Goal: Task Accomplishment & Management: Use online tool/utility

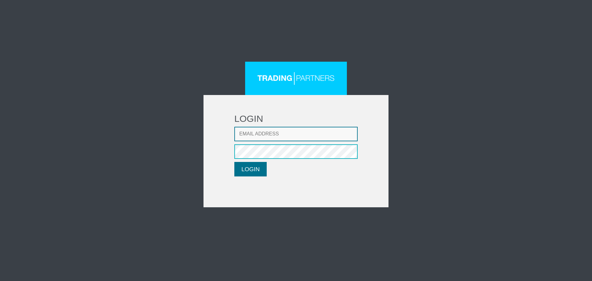
type input "[EMAIL_ADDRESS][DOMAIN_NAME]"
click at [257, 173] on button "LOGIN" at bounding box center [250, 169] width 32 height 14
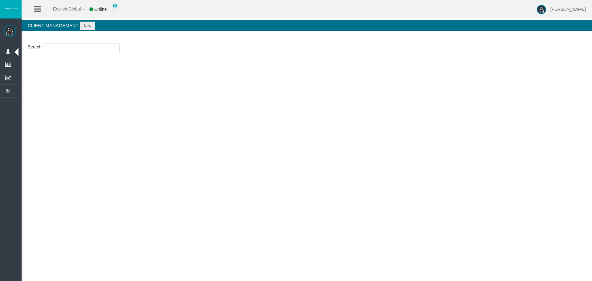
click at [175, 132] on div "English Global 简体中文 English Global 日本語 한국어 Online 0 [PERSON_NAME] Help Log Out …" at bounding box center [296, 140] width 592 height 281
drag, startPoint x: 320, startPoint y: 138, endPoint x: 399, endPoint y: 175, distance: 87.1
click at [320, 138] on div "English Global 简体中文 English Global 日本語 한국어 Online 0 [PERSON_NAME] Help Log Out …" at bounding box center [296, 140] width 592 height 281
click at [401, 176] on div "English Global 简体中文 English Global 日本語 한국어 Offline 0 [PERSON_NAME] Help Log Out…" at bounding box center [296, 140] width 592 height 281
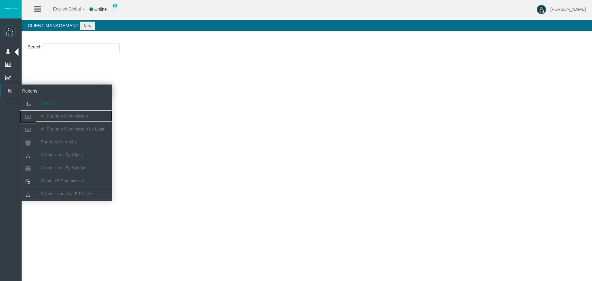
drag, startPoint x: 56, startPoint y: 112, endPoint x: 58, endPoint y: 108, distance: 4.4
click at [56, 112] on link "All Partners Commission" at bounding box center [66, 115] width 93 height 11
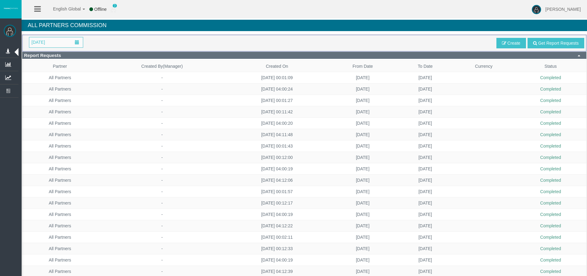
click at [72, 44] on span at bounding box center [77, 43] width 11 height 10
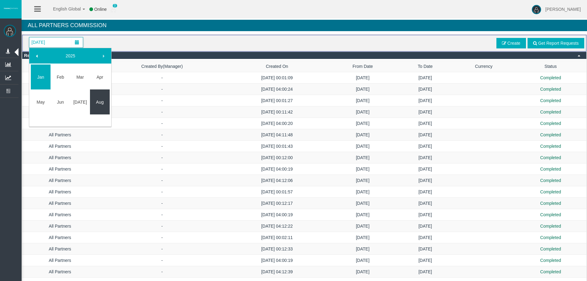
click at [98, 106] on link "Aug" at bounding box center [100, 102] width 20 height 11
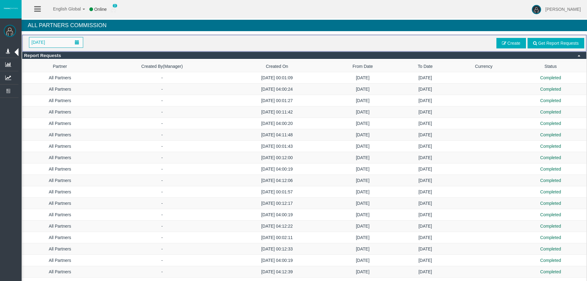
click at [222, 47] on div "[DATE] Get Report Requests Create" at bounding box center [304, 43] width 560 height 12
click at [355, 32] on div "All Partners Commission" at bounding box center [305, 27] width 566 height 14
click at [397, 31] on h4 "All Partners Commission" at bounding box center [305, 25] width 566 height 11
drag, startPoint x: 63, startPoint y: 42, endPoint x: 67, endPoint y: 71, distance: 29.4
click at [62, 43] on span "[DATE]" at bounding box center [56, 42] width 54 height 10
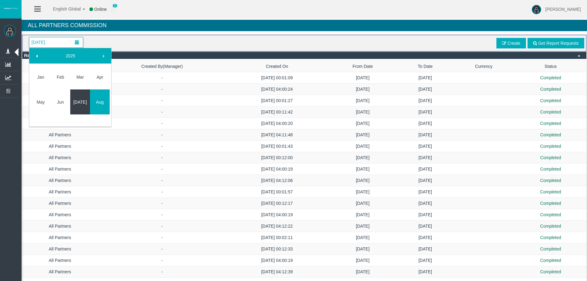
click at [76, 103] on link "[DATE]" at bounding box center [80, 102] width 20 height 11
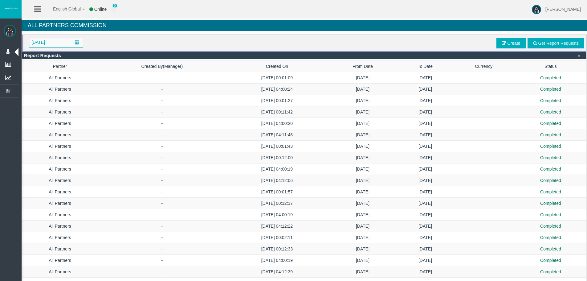
click at [271, 33] on div "All Partners Commission" at bounding box center [305, 27] width 566 height 14
click at [519, 43] on span "Create" at bounding box center [514, 43] width 13 height 5
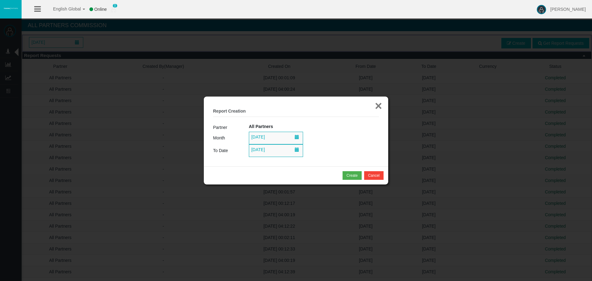
click at [377, 111] on button "×" at bounding box center [378, 106] width 7 height 12
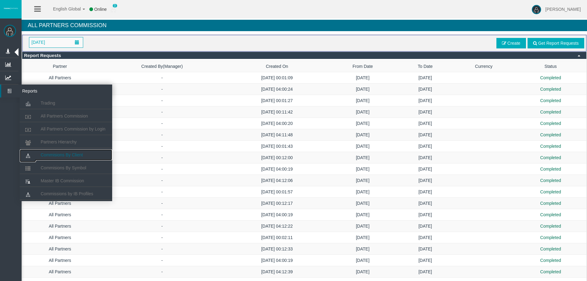
click at [72, 154] on span "Commisions By Client" at bounding box center [62, 154] width 42 height 5
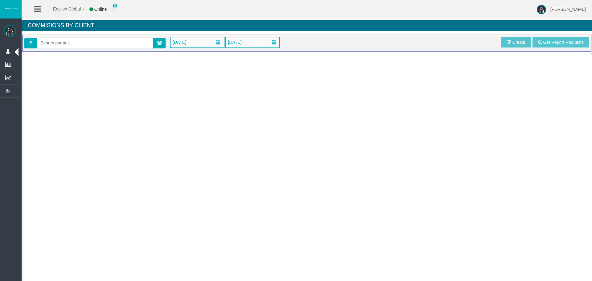
click at [154, 42] on span at bounding box center [159, 43] width 12 height 10
click at [157, 42] on icon at bounding box center [159, 43] width 5 height 4
click at [209, 39] on span "[DATE]" at bounding box center [198, 42] width 54 height 10
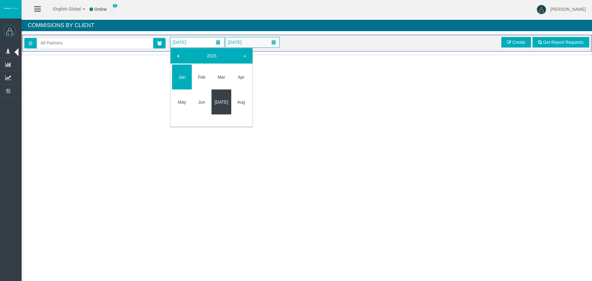
click at [222, 101] on link "[DATE]" at bounding box center [222, 102] width 20 height 11
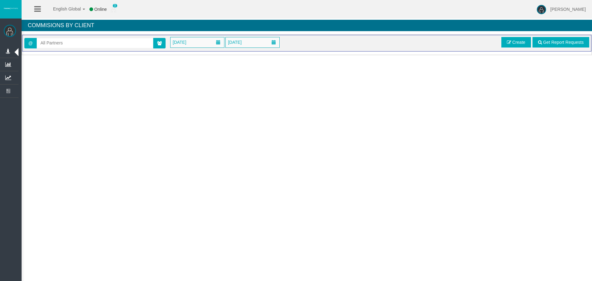
click at [248, 64] on div "English Global 简体中文 English Global 日本語 한국어 Online 0 [PERSON_NAME] Help Log Out …" at bounding box center [296, 140] width 592 height 281
click at [243, 43] on span "[DATE]" at bounding box center [234, 42] width 17 height 9
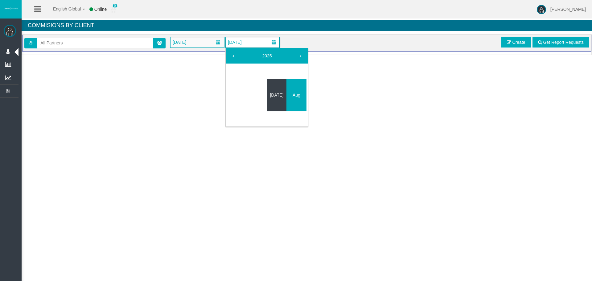
click at [276, 100] on link "[DATE]" at bounding box center [277, 94] width 20 height 11
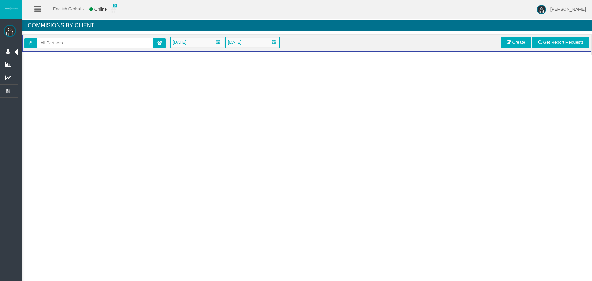
click at [574, 55] on div "Loading... @ [DATE] [DATE] Get Report Requests Create" at bounding box center [307, 44] width 571 height 21
drag, startPoint x: 519, startPoint y: 41, endPoint x: 530, endPoint y: 42, distance: 11.4
click at [530, 67] on div "English Global 简体中文 English Global 日本語 한국어 Online 0 [PERSON_NAME] Help Log Out …" at bounding box center [296, 140] width 592 height 281
click at [526, 44] on link "Create" at bounding box center [516, 42] width 30 height 10
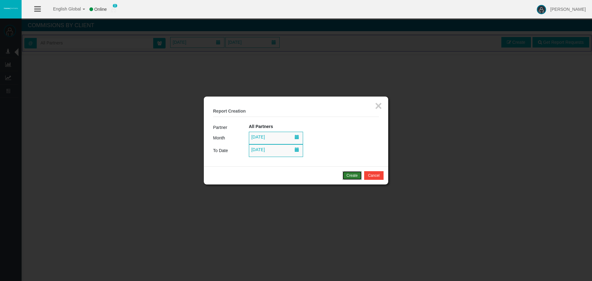
click at [350, 175] on div "Create" at bounding box center [352, 176] width 11 height 6
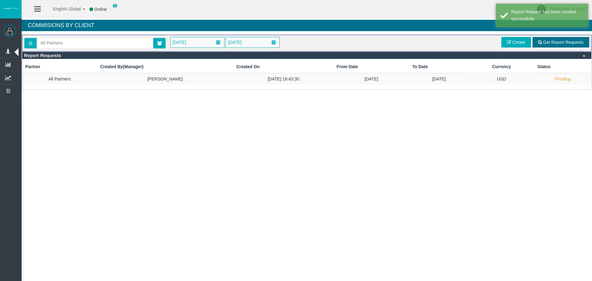
click at [551, 40] on span "Get Report Requests" at bounding box center [563, 42] width 41 height 5
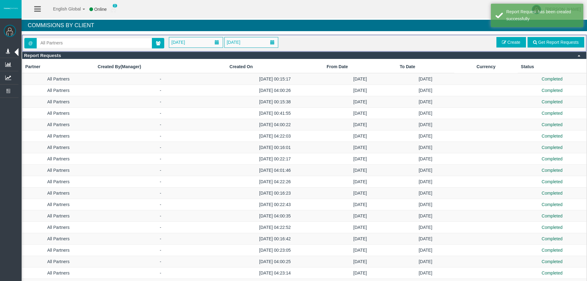
click at [454, 32] on div "Commisions By Client" at bounding box center [305, 27] width 566 height 14
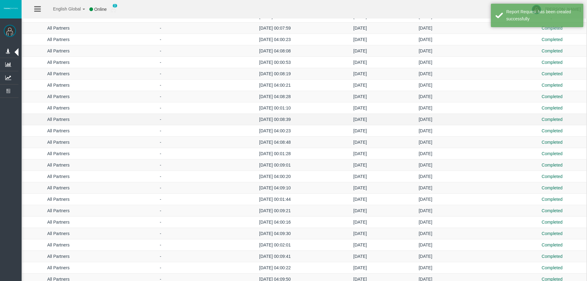
drag, startPoint x: 478, startPoint y: 150, endPoint x: 484, endPoint y: 210, distance: 60.7
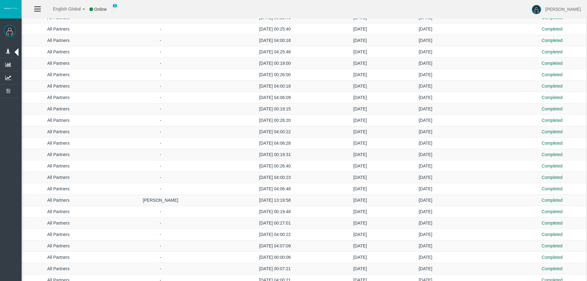
scroll to position [555, 0]
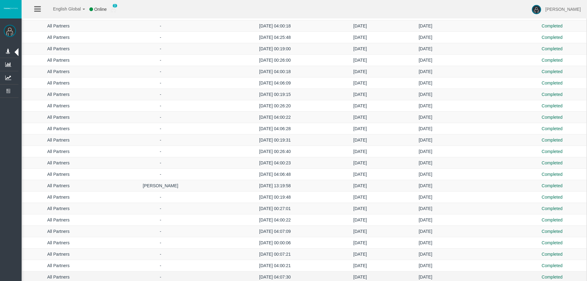
drag, startPoint x: 492, startPoint y: 256, endPoint x: 490, endPoint y: 270, distance: 14.0
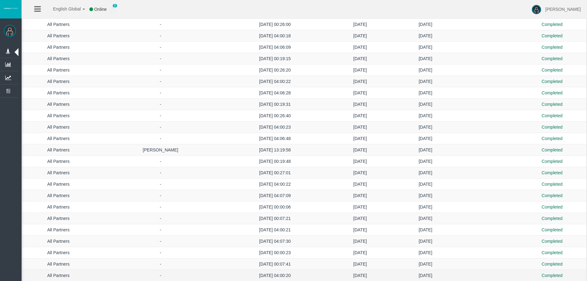
drag, startPoint x: 485, startPoint y: 98, endPoint x: 495, endPoint y: 220, distance: 122.2
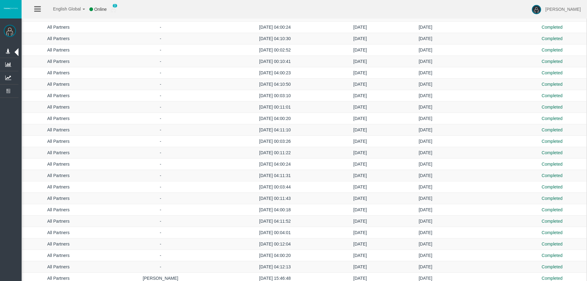
scroll to position [1232, 0]
